Goal: Navigation & Orientation: Understand site structure

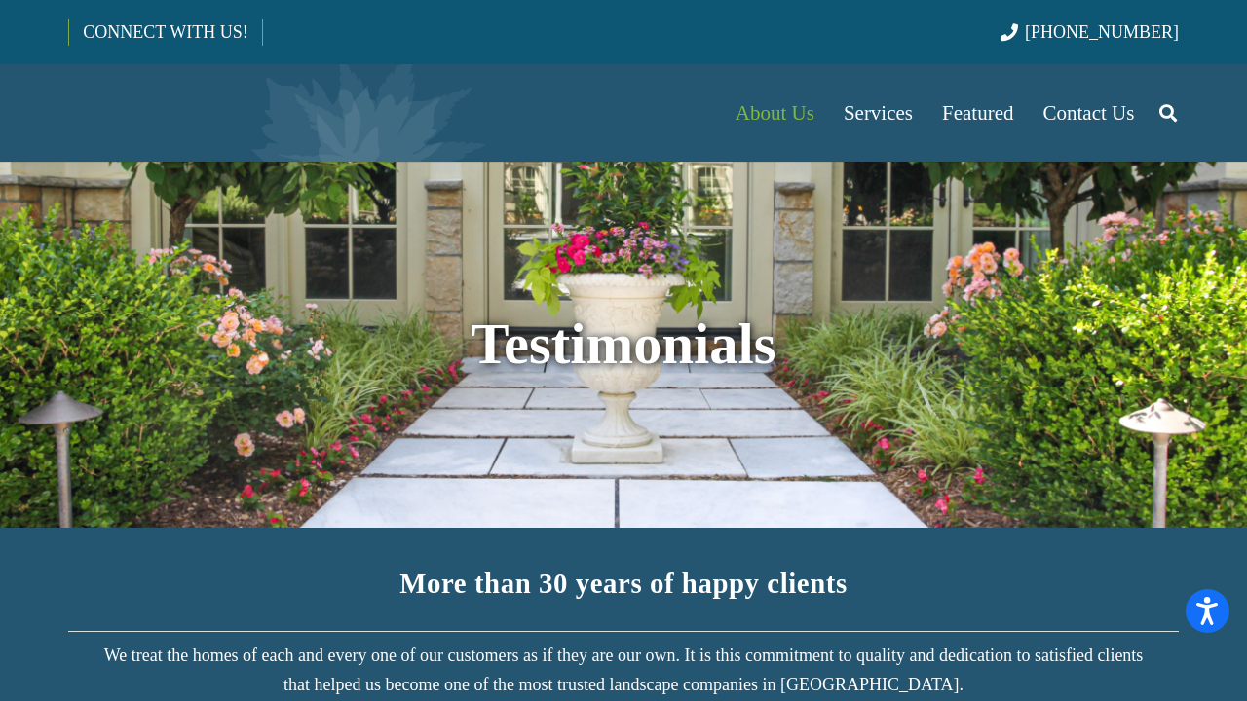
scroll to position [97, 0]
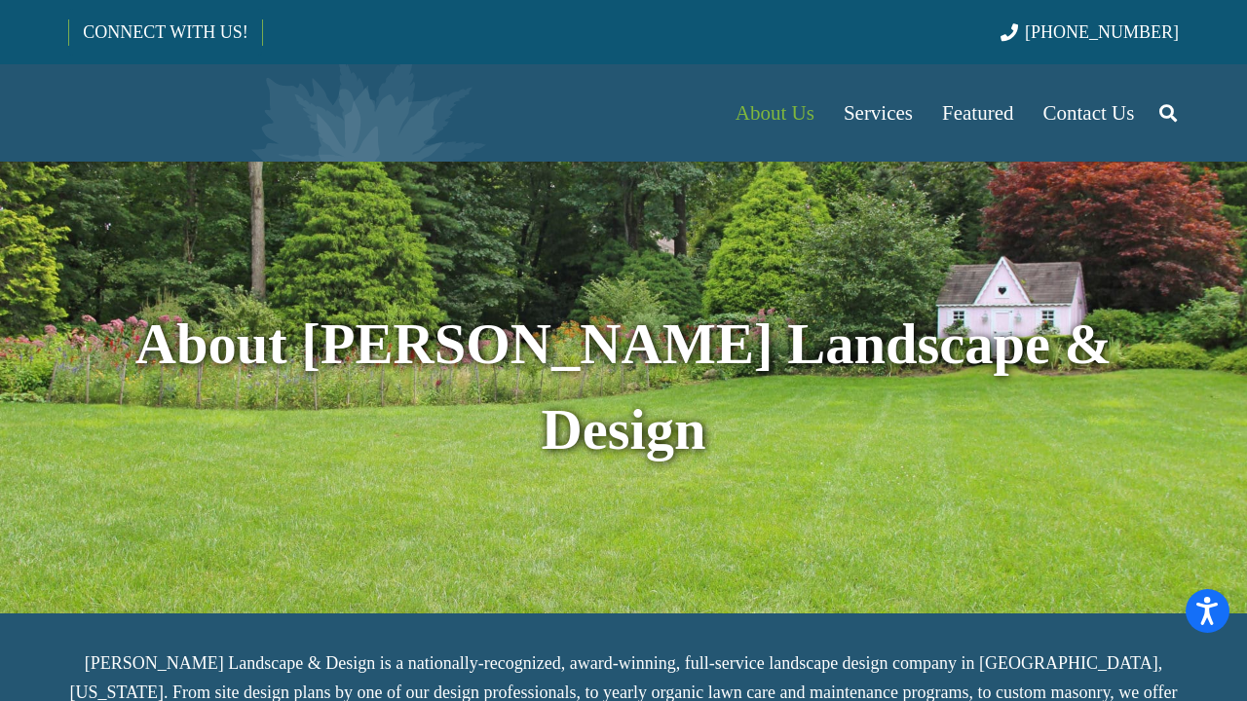
scroll to position [97, 0]
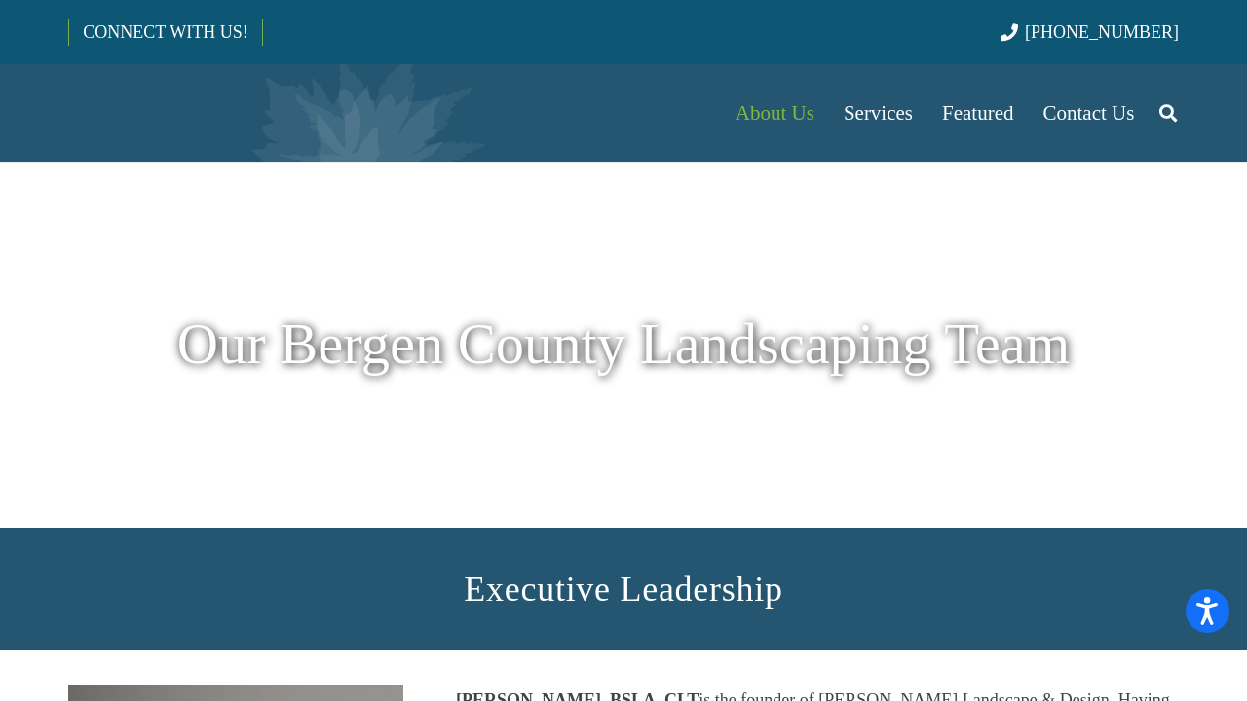
scroll to position [97, 0]
